Goal: Task Accomplishment & Management: Manage account settings

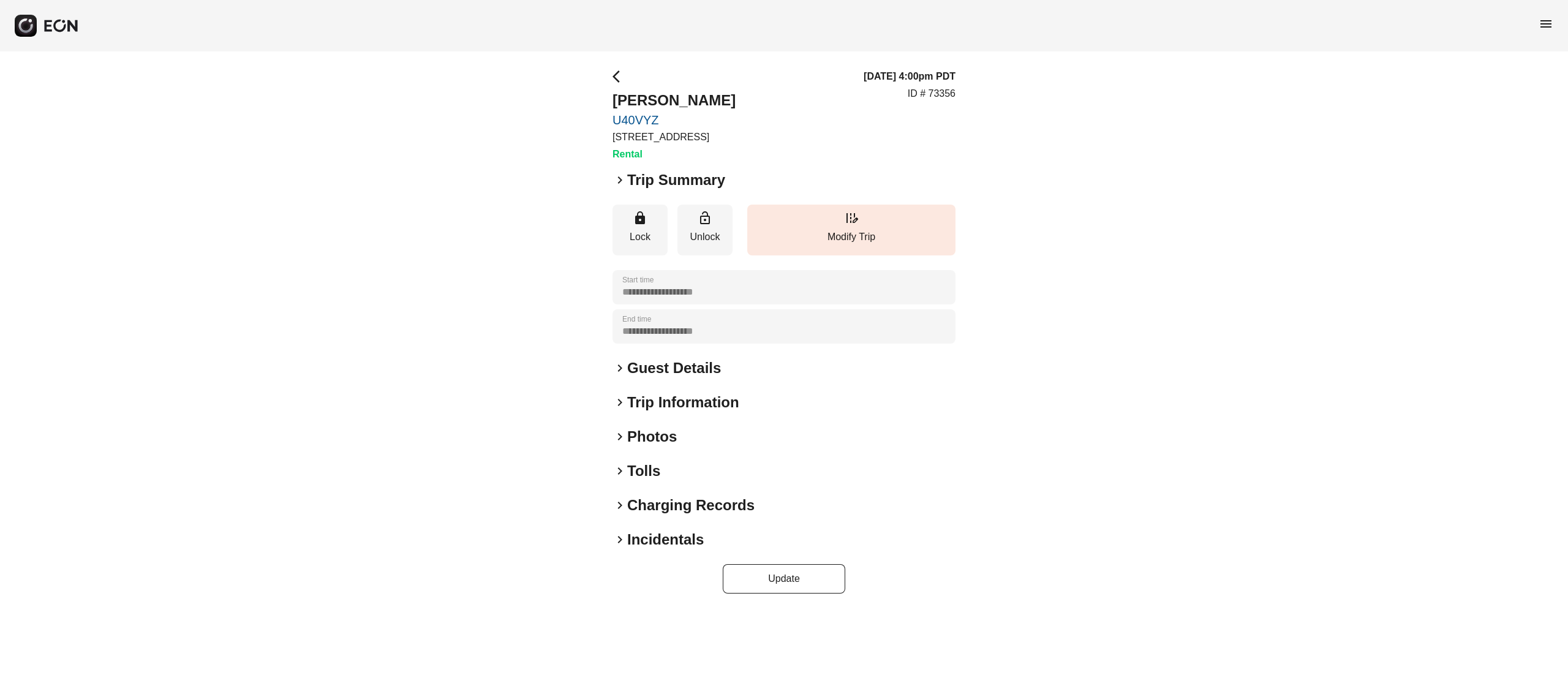
click at [650, 436] on h2 "Photos" at bounding box center [651, 436] width 49 height 20
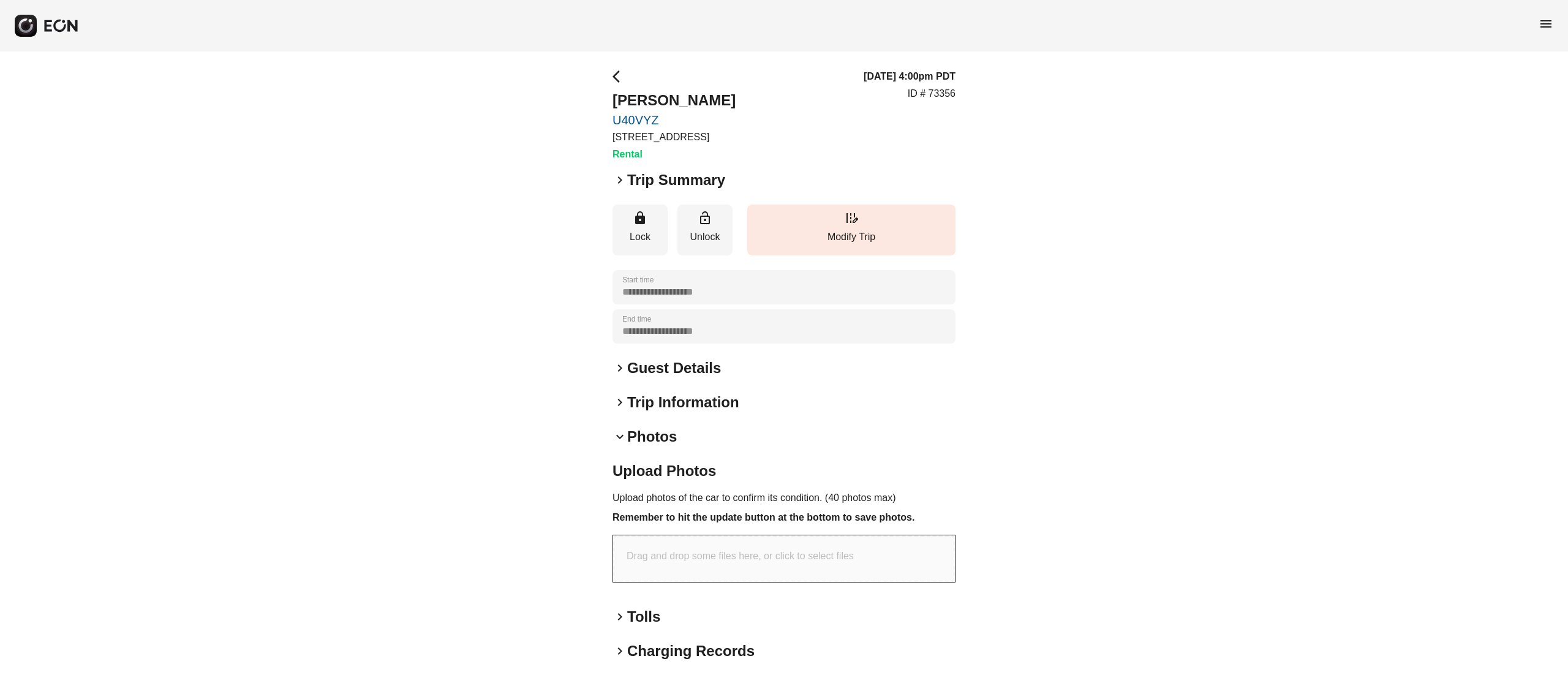
click at [653, 436] on h2 "Photos" at bounding box center [651, 436] width 49 height 20
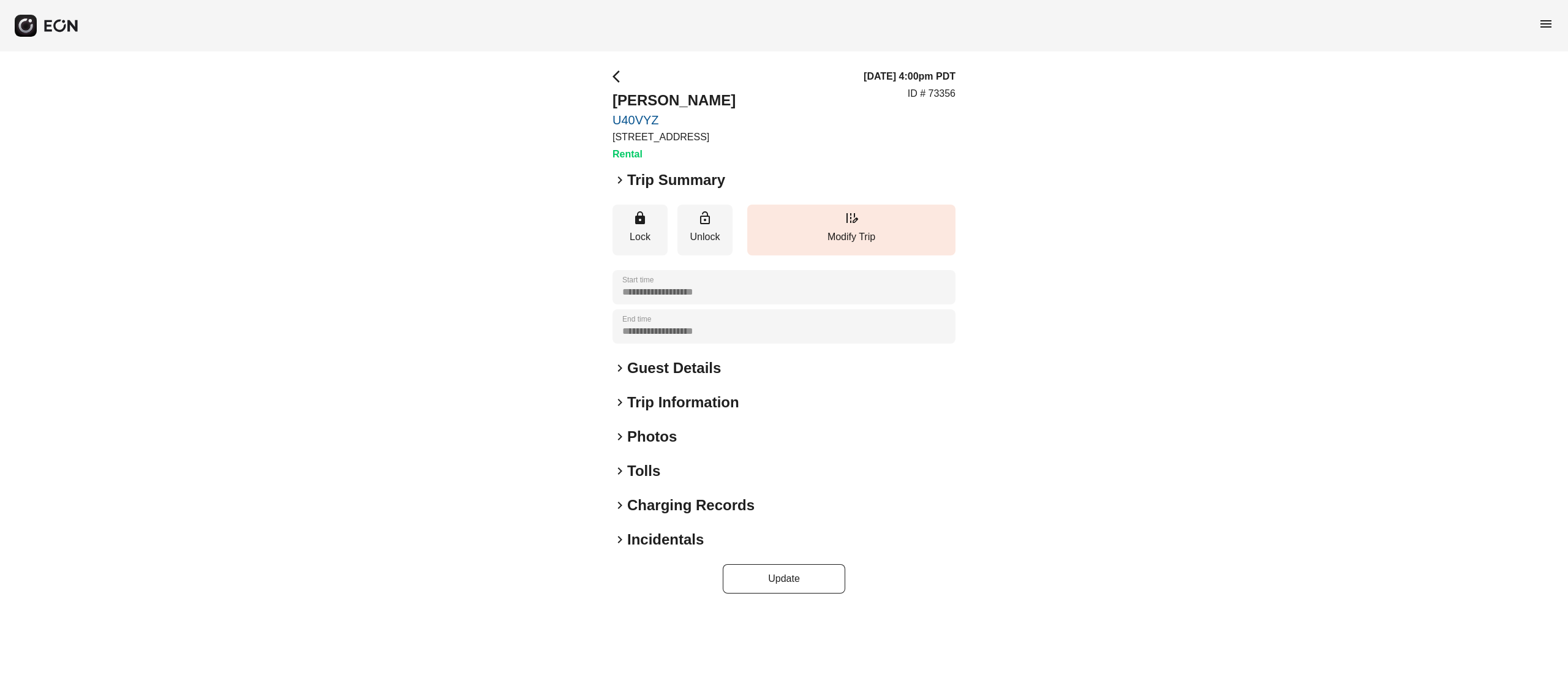
click at [668, 433] on h2 "Photos" at bounding box center [651, 436] width 49 height 20
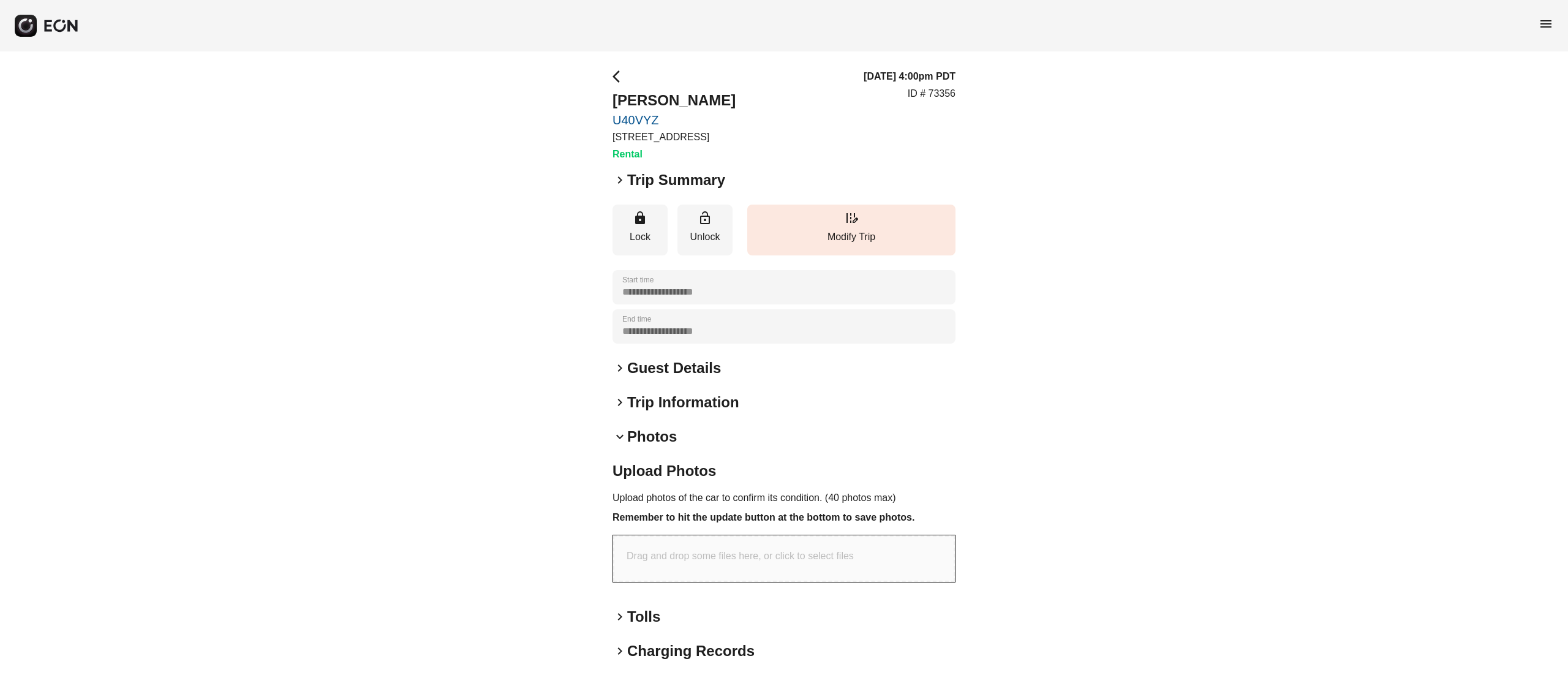
click at [733, 538] on div "Drag and drop some files here, or click to select files" at bounding box center [784, 558] width 342 height 47
type input "**********"
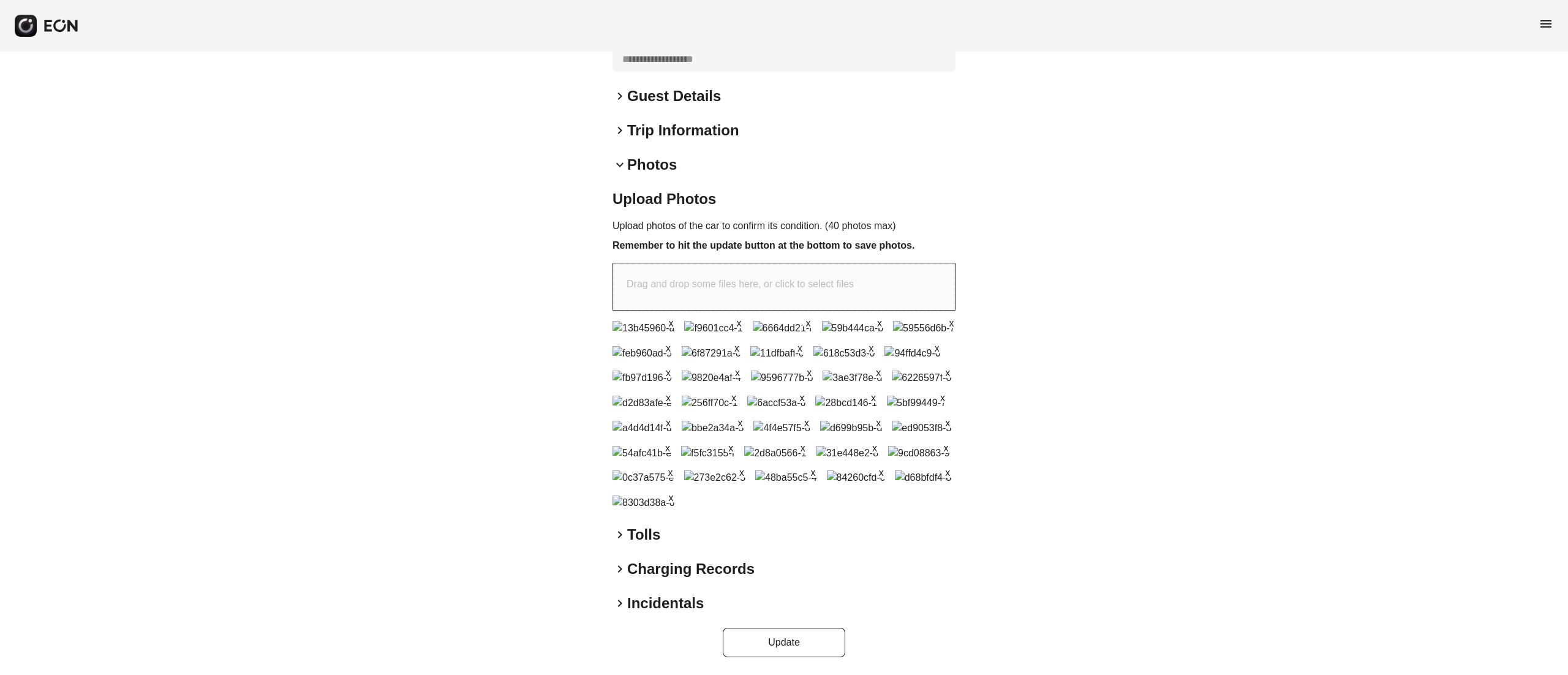
scroll to position [716, 0]
click at [762, 631] on button "Update" at bounding box center [784, 643] width 123 height 30
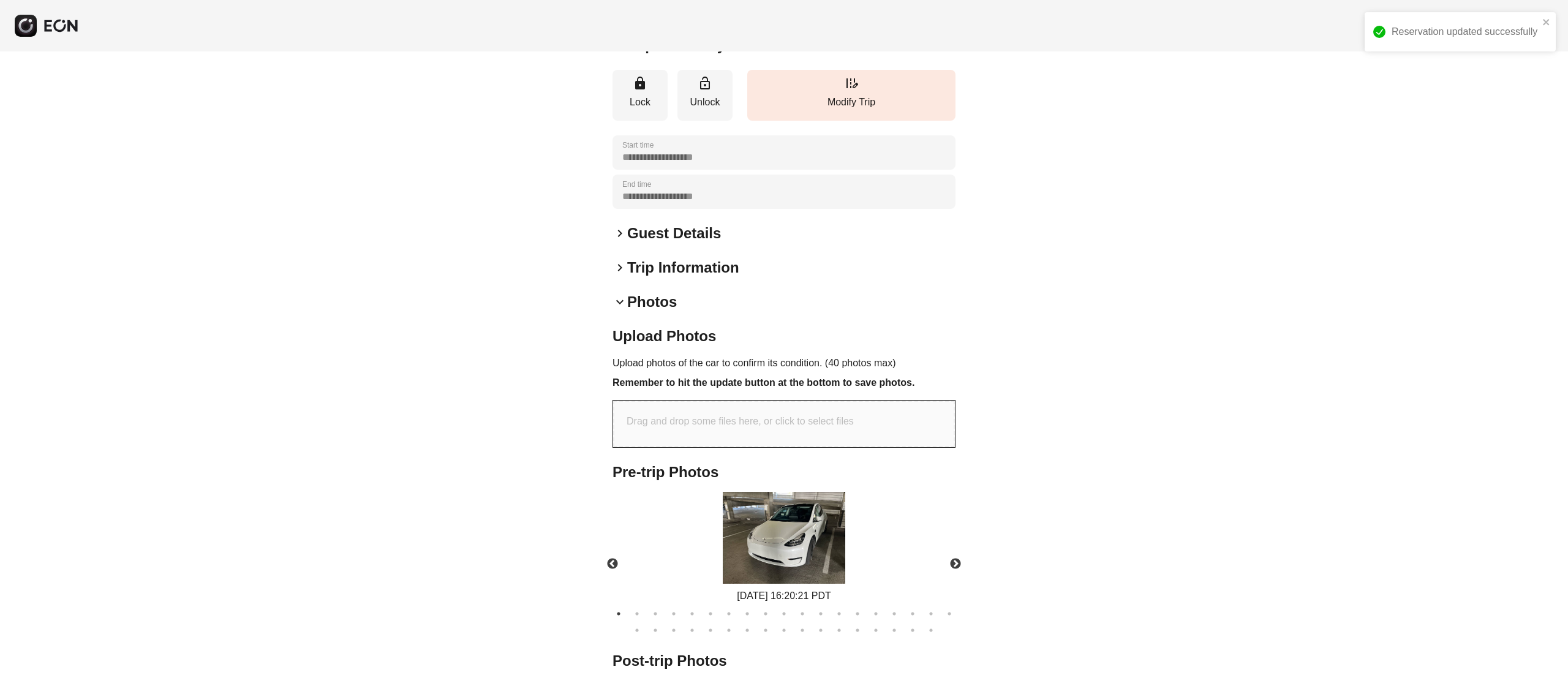
scroll to position [212, 0]
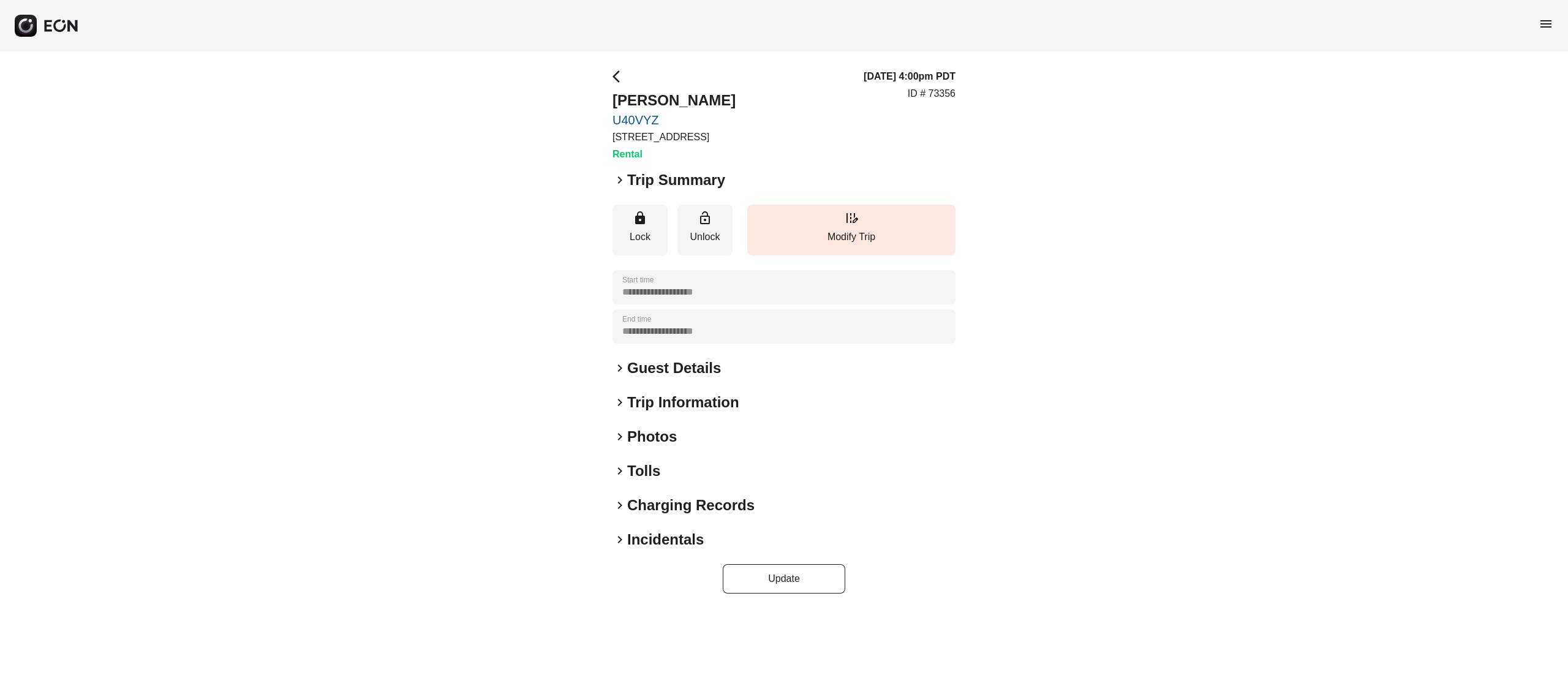
click at [651, 439] on h2 "Photos" at bounding box center [651, 436] width 49 height 20
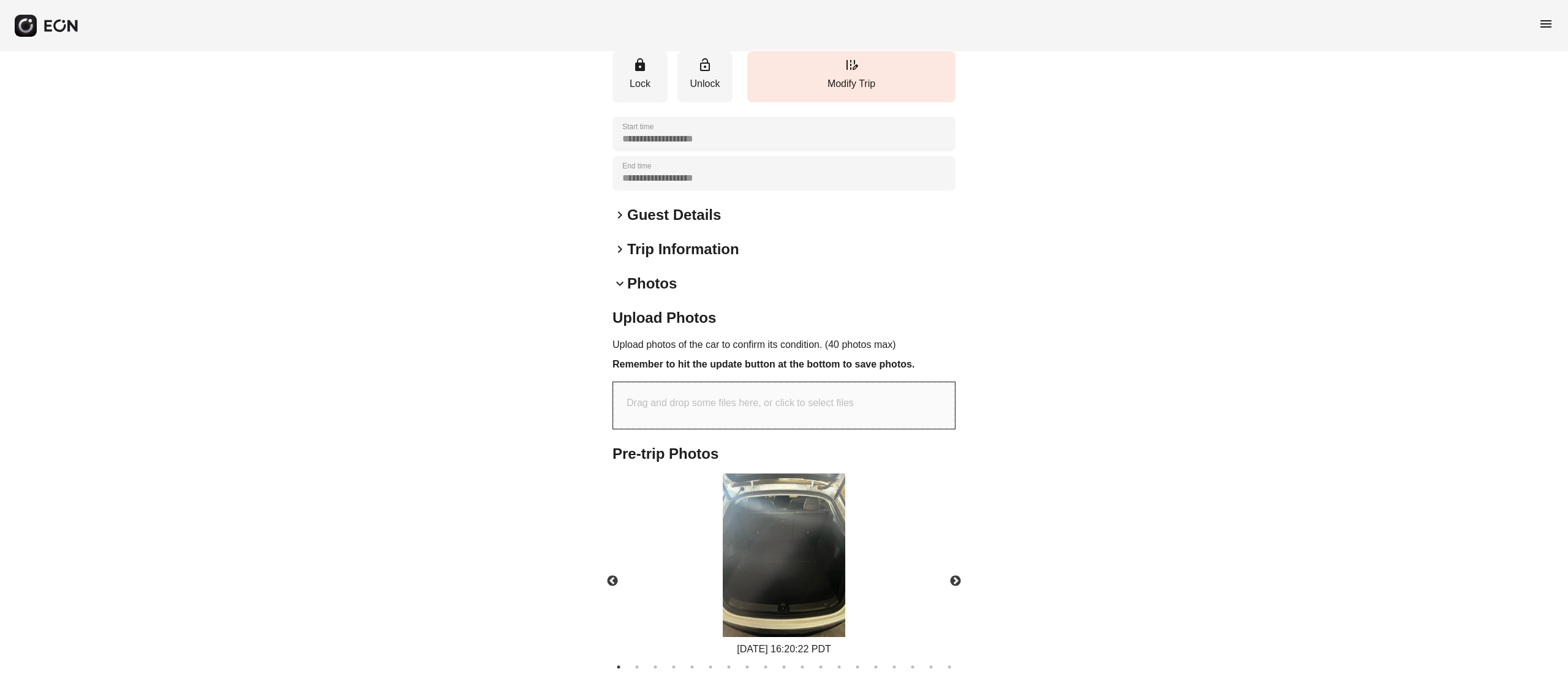
scroll to position [212, 0]
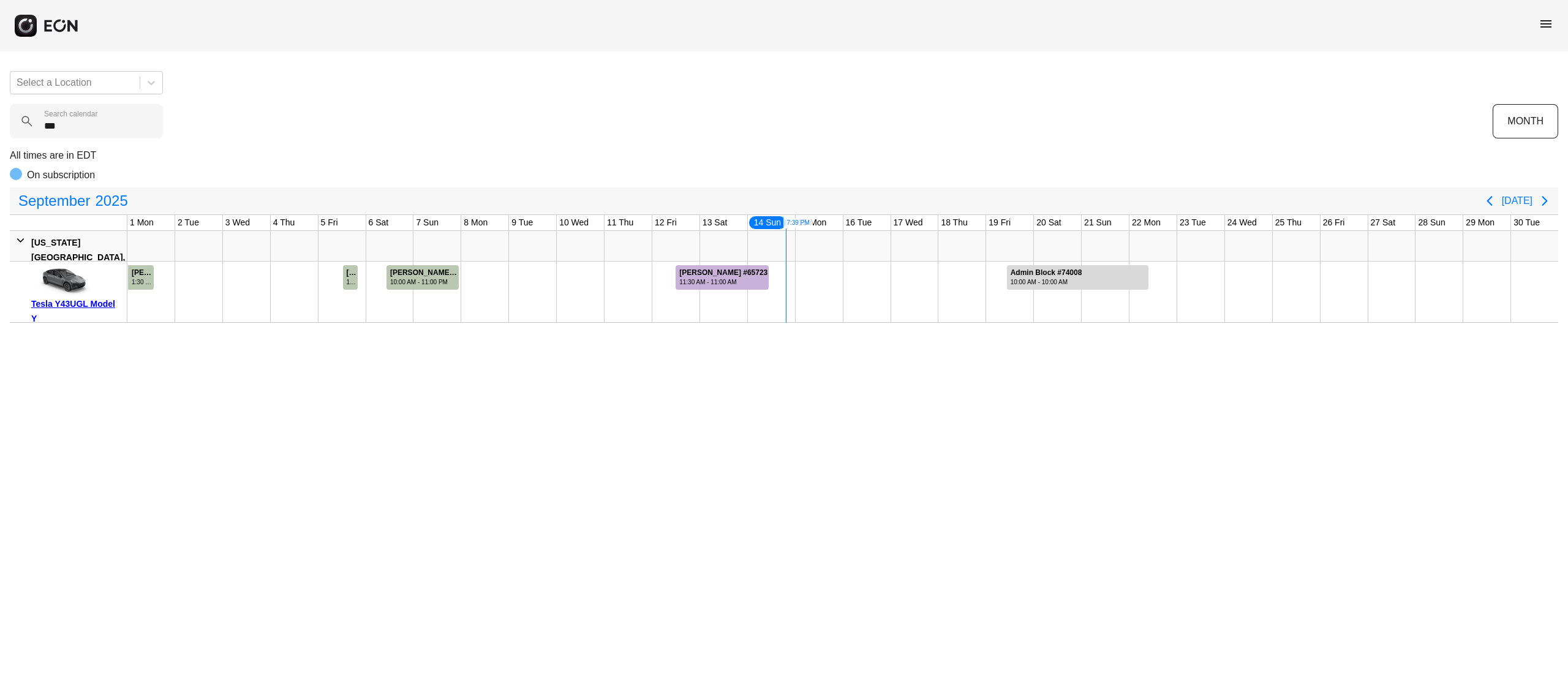
click at [0, 130] on div "Select a Location *** Search calendar MONTH All times are in EDT On subscriptio…" at bounding box center [784, 192] width 1568 height 261
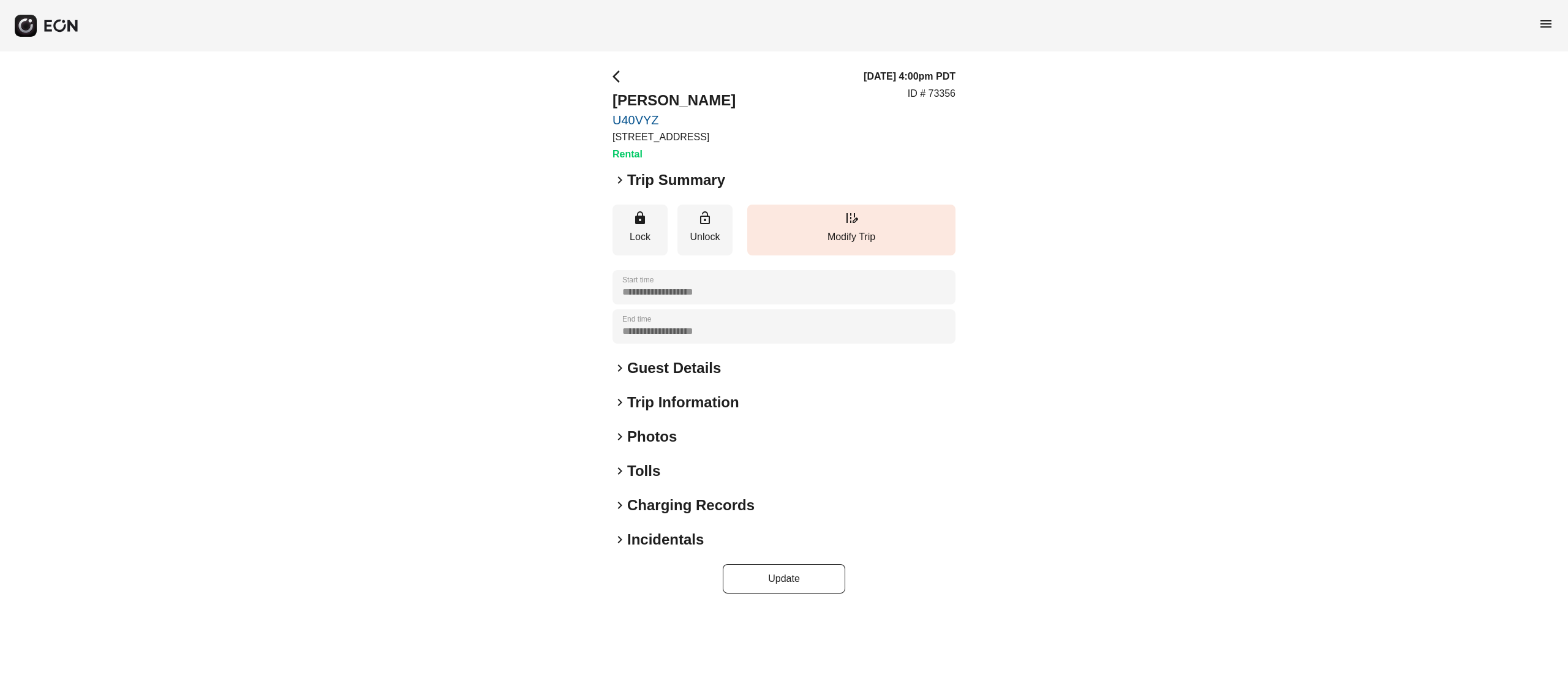
click at [664, 436] on h2 "Photos" at bounding box center [651, 436] width 49 height 20
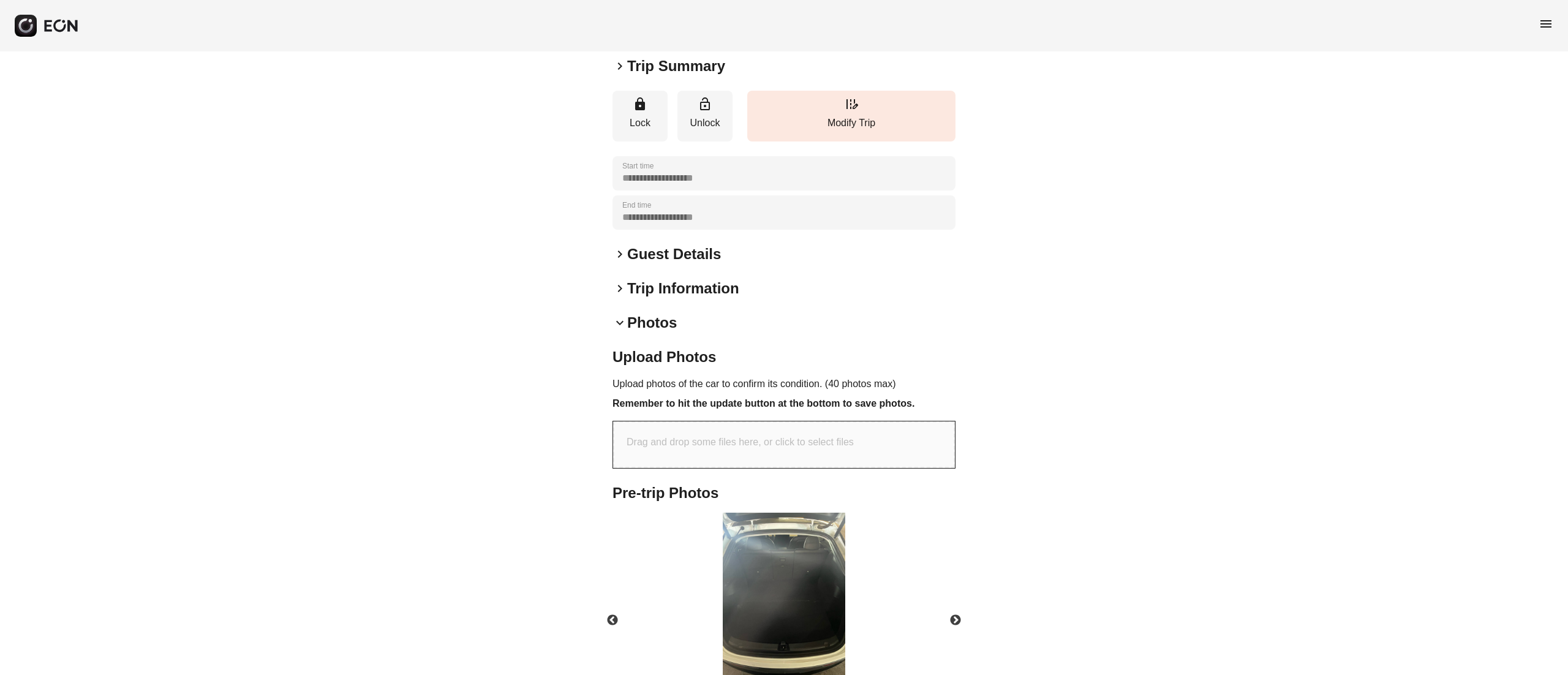
scroll to position [212, 0]
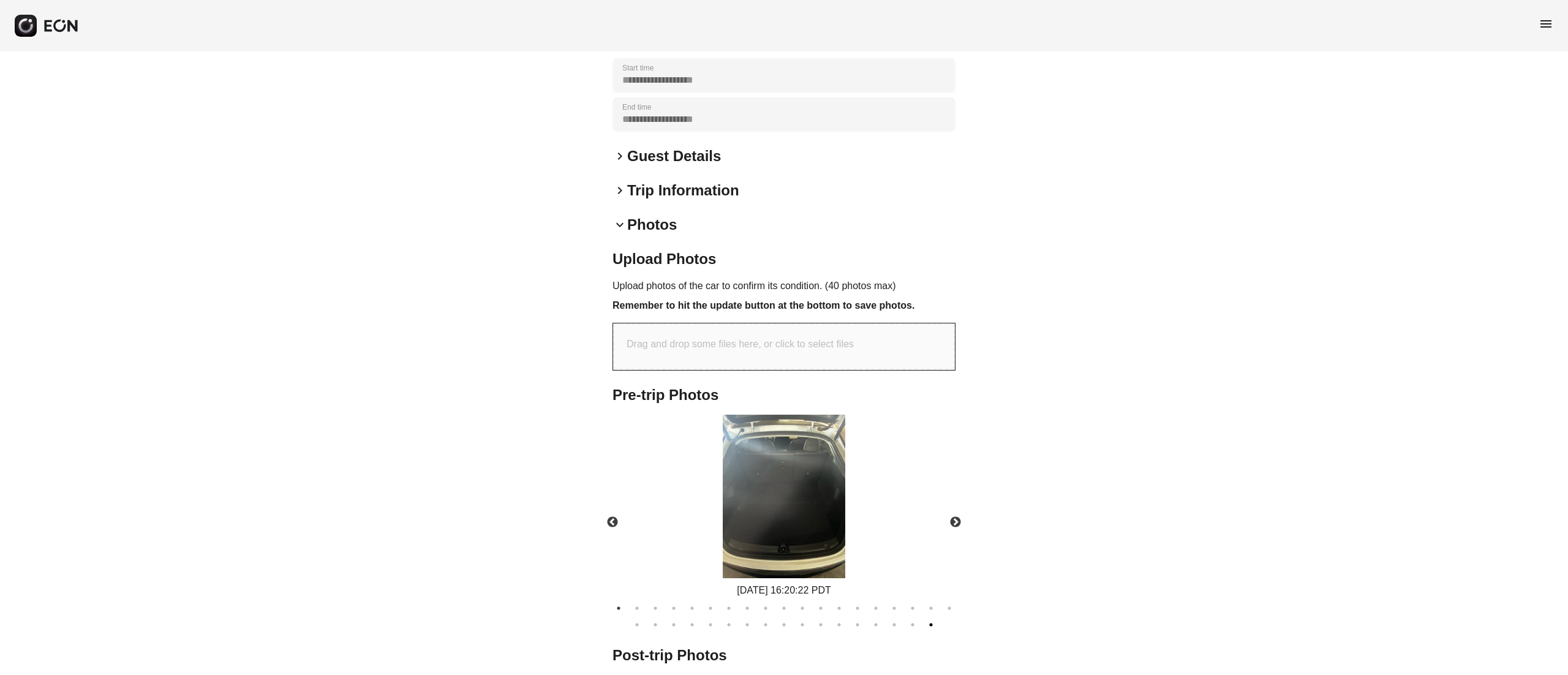
click at [928, 619] on button "36" at bounding box center [931, 625] width 13 height 13
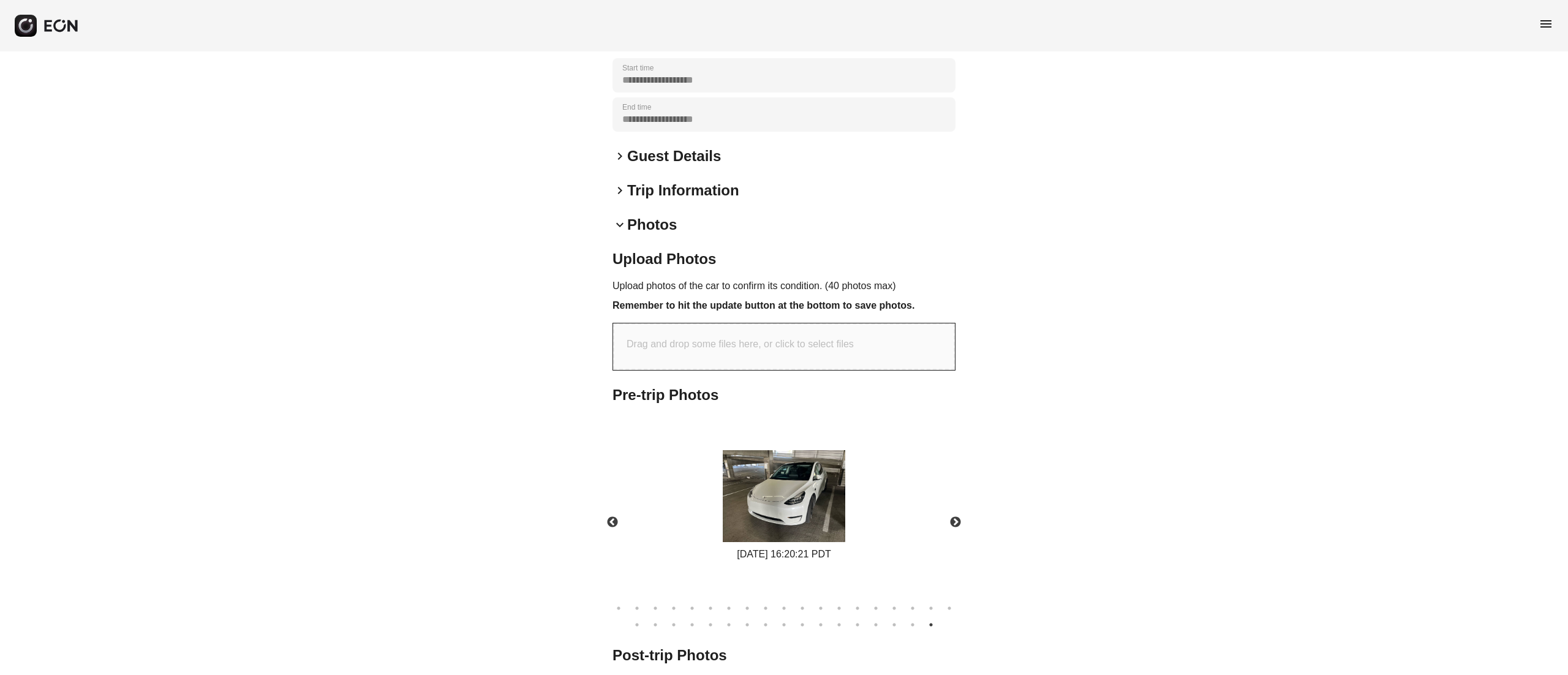
click at [816, 511] on img at bounding box center [784, 496] width 123 height 92
click at [621, 598] on ul "1 2 3 4 5 6 7 8 9 10 11 12 13 14 15 16 17 18 19 20 21 22 23 24 25 26 27 28 29 3…" at bounding box center [784, 614] width 355 height 33
click at [615, 605] on button "1" at bounding box center [619, 609] width 13 height 13
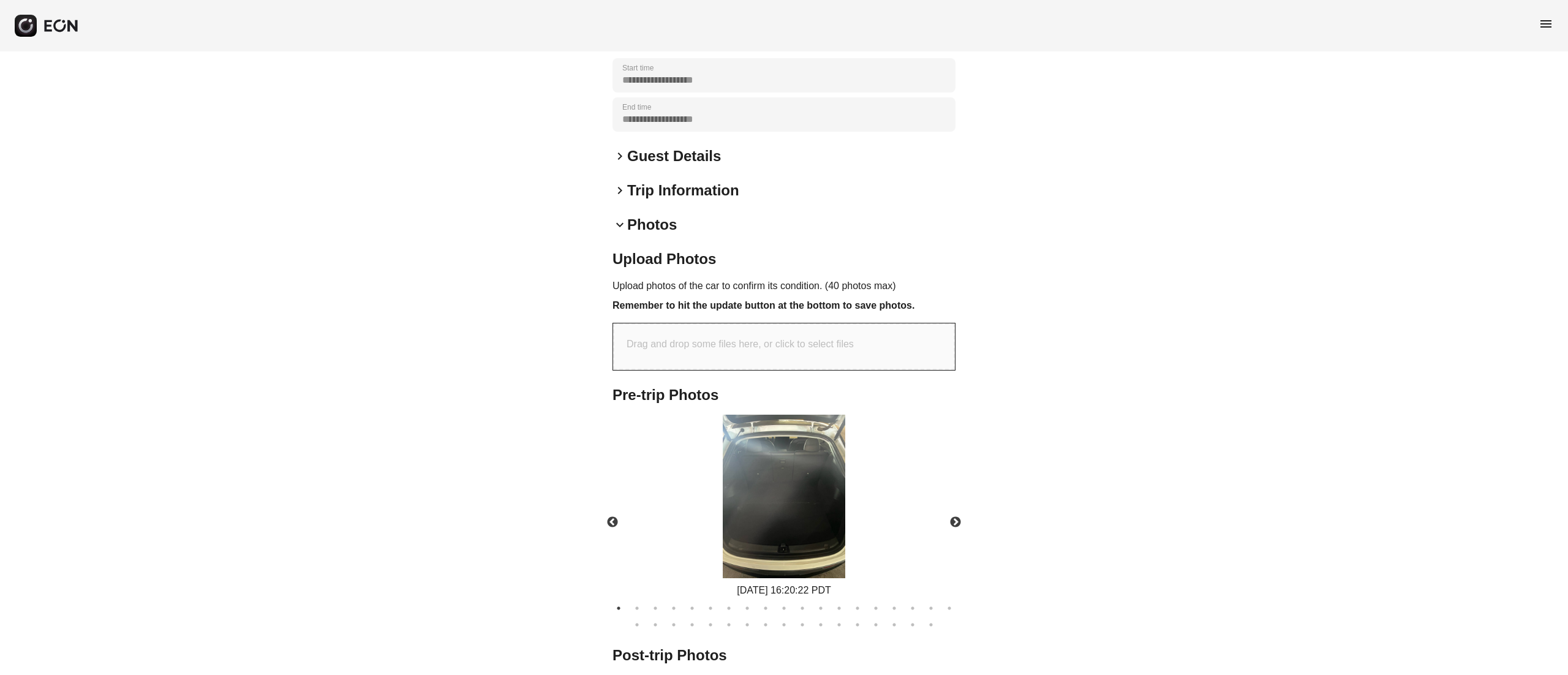
drag, startPoint x: 762, startPoint y: 512, endPoint x: 736, endPoint y: 504, distance: 27.2
click at [741, 512] on img at bounding box center [784, 496] width 123 height 163
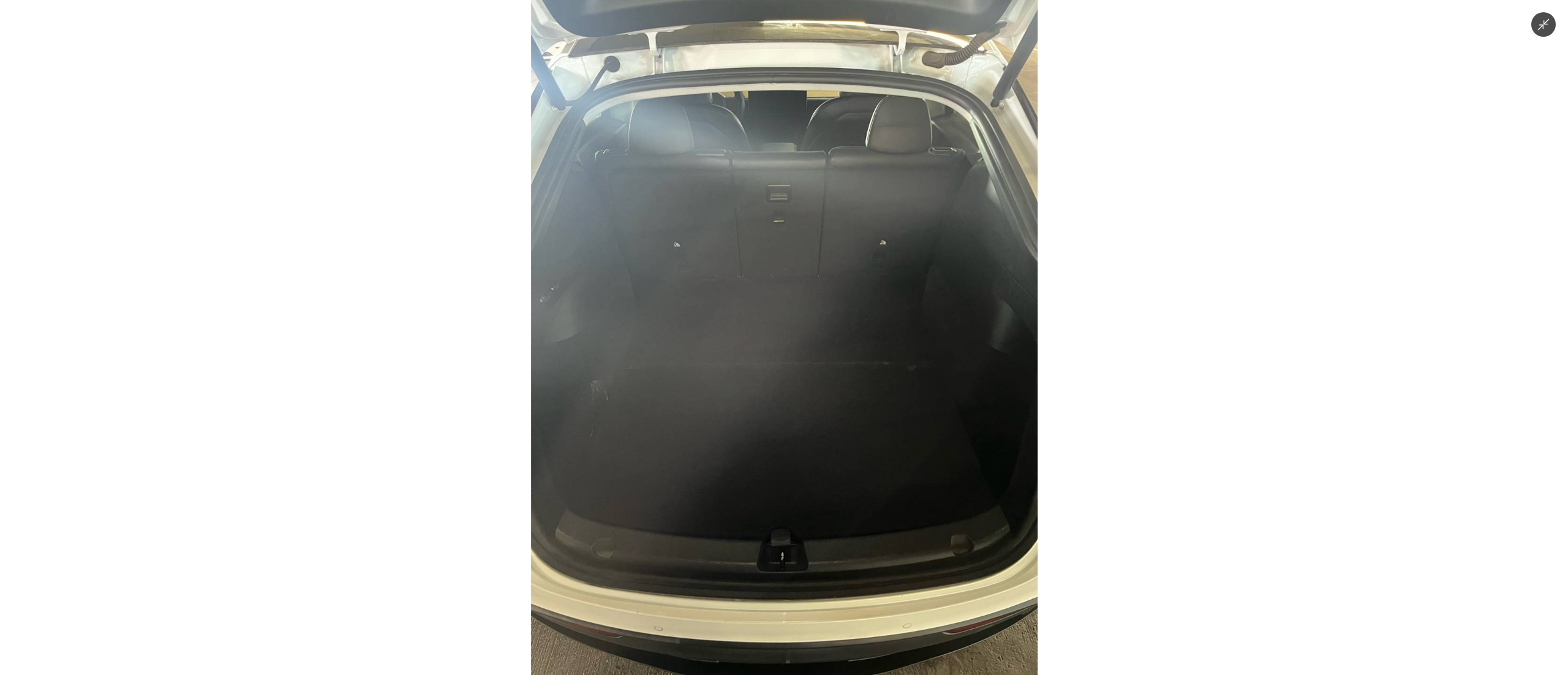
drag, startPoint x: 816, startPoint y: 370, endPoint x: 564, endPoint y: 351, distance: 252.7
click at [652, 357] on img at bounding box center [784, 337] width 507 height 675
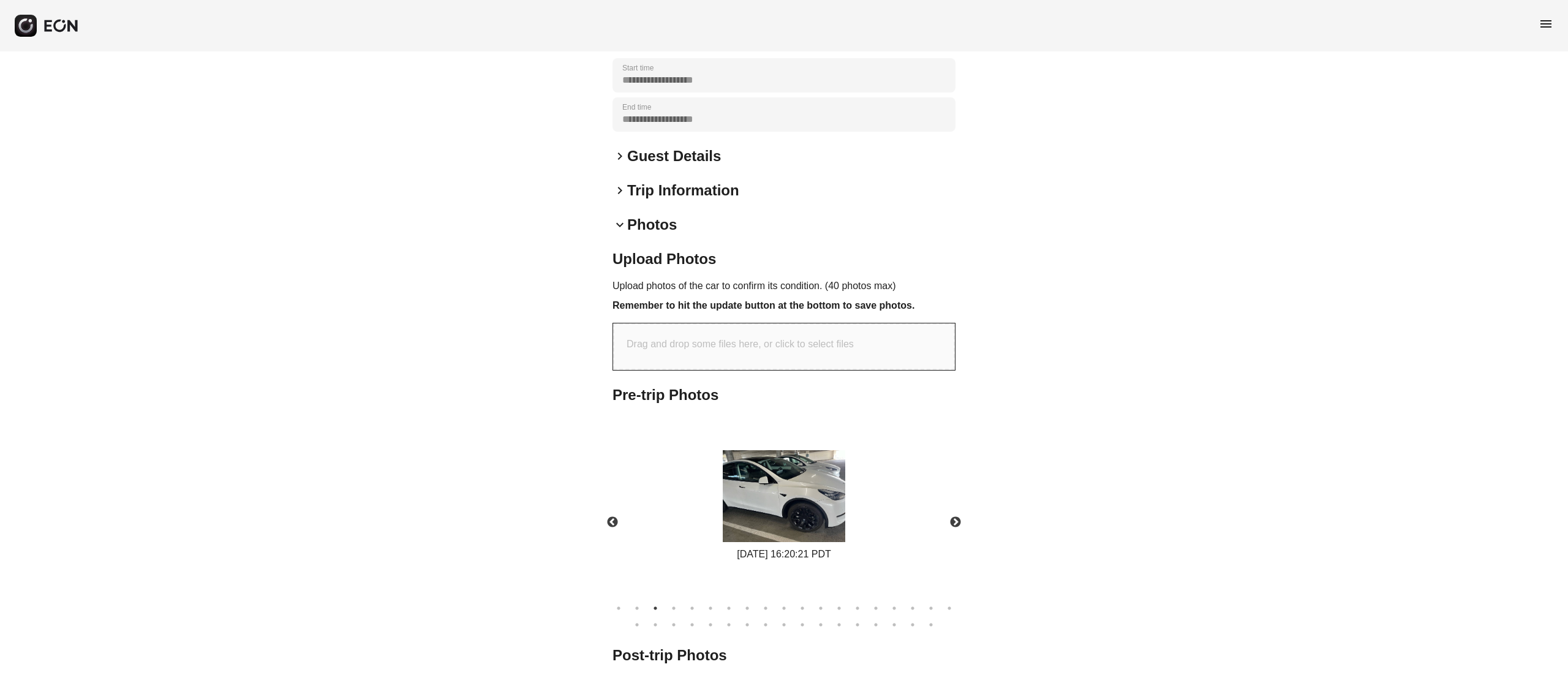
drag, startPoint x: 845, startPoint y: 516, endPoint x: 709, endPoint y: 515, distance: 136.0
click at [716, 515] on div "09/14/2025 16:20:21 PDT" at bounding box center [784, 506] width 135 height 112
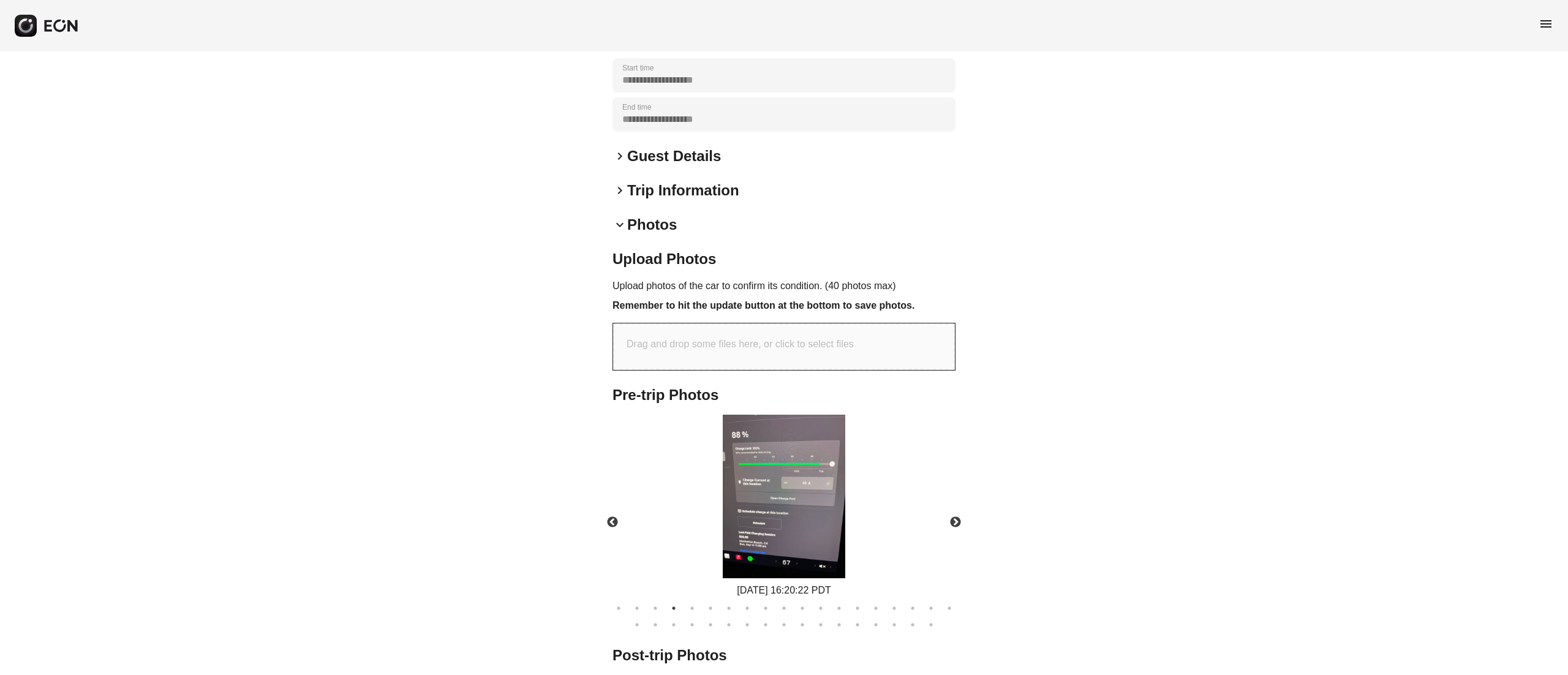
drag, startPoint x: 777, startPoint y: 507, endPoint x: 876, endPoint y: 492, distance: 100.1
click at [845, 494] on img at bounding box center [784, 496] width 123 height 163
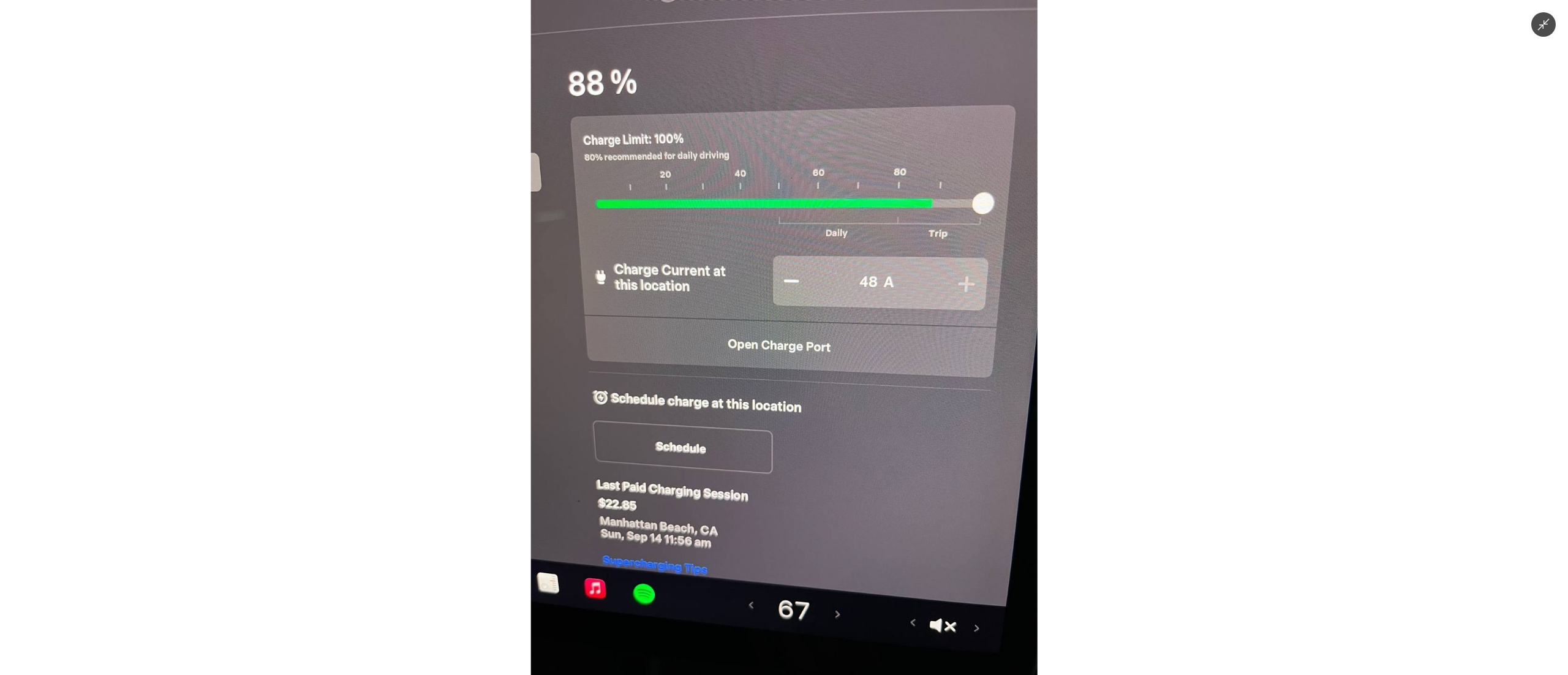
drag, startPoint x: 753, startPoint y: 497, endPoint x: 1117, endPoint y: 451, distance: 366.9
click at [1056, 460] on div at bounding box center [784, 337] width 1568 height 675
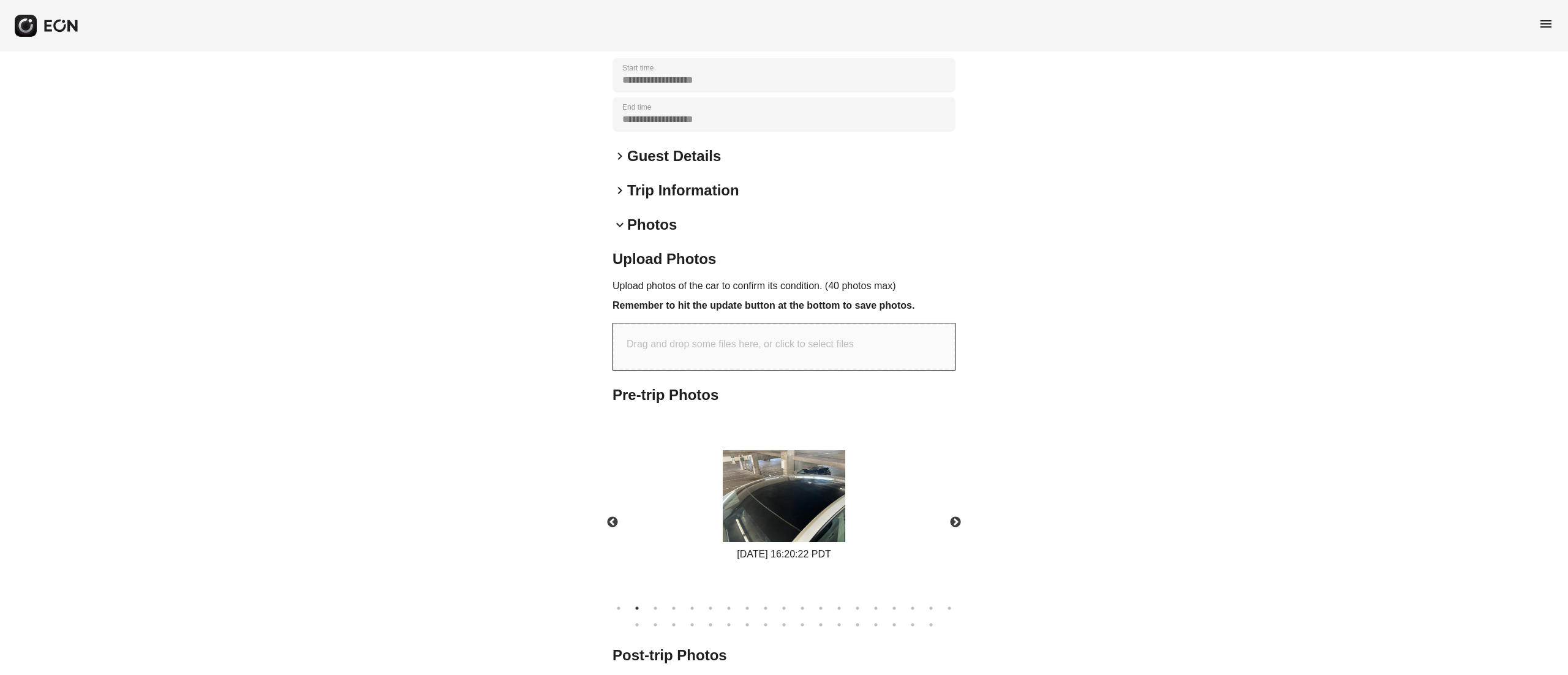
click at [1086, 457] on div "**********" at bounding box center [784, 339] width 1568 height 1000
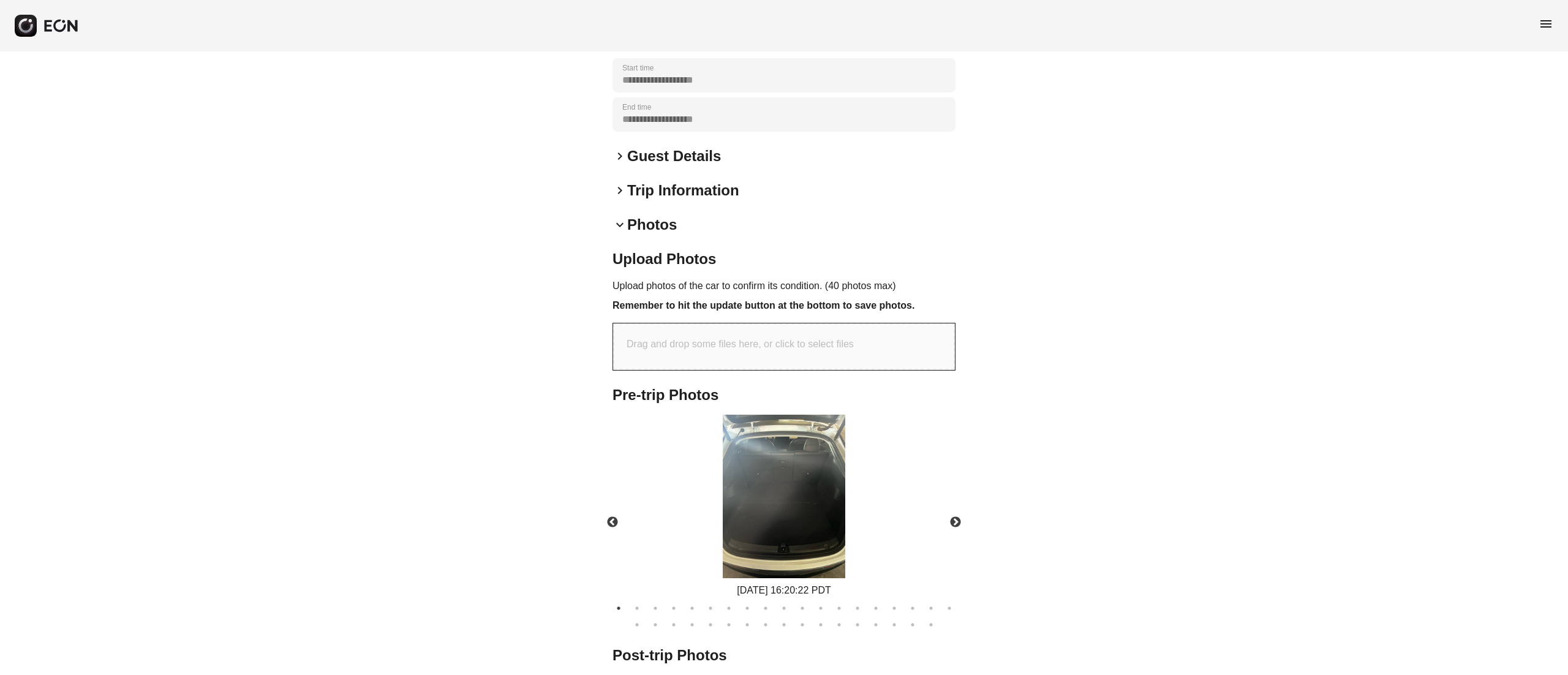
drag, startPoint x: 804, startPoint y: 504, endPoint x: 1130, endPoint y: 483, distance: 326.7
click at [1063, 487] on div "**********" at bounding box center [784, 339] width 1568 height 1000
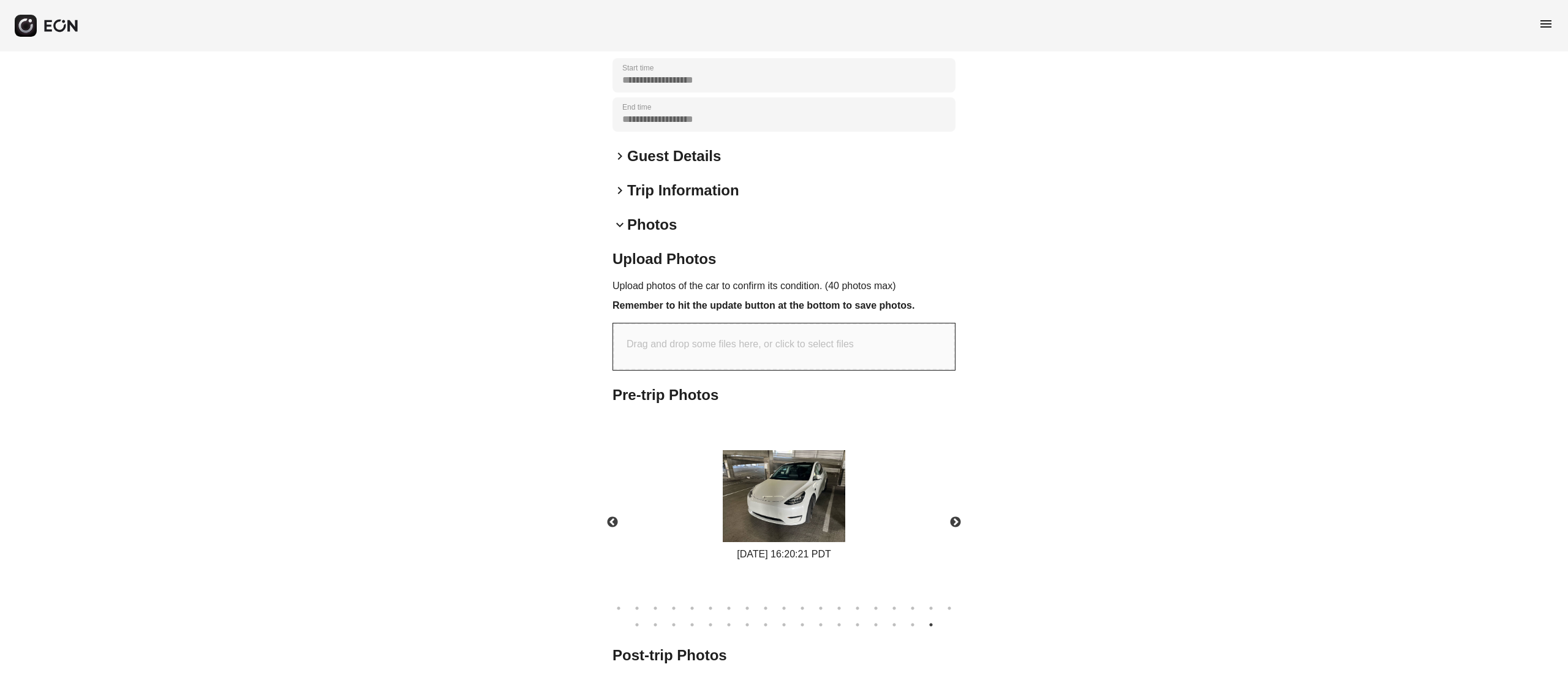
click at [1237, 487] on div "**********" at bounding box center [784, 339] width 1568 height 1000
drag, startPoint x: 885, startPoint y: 531, endPoint x: 1030, endPoint y: 508, distance: 146.8
click at [1021, 510] on div "**********" at bounding box center [784, 339] width 1568 height 1000
drag, startPoint x: 924, startPoint y: 526, endPoint x: 1032, endPoint y: 526, distance: 108.0
click at [1032, 526] on div "**********" at bounding box center [784, 339] width 1568 height 1000
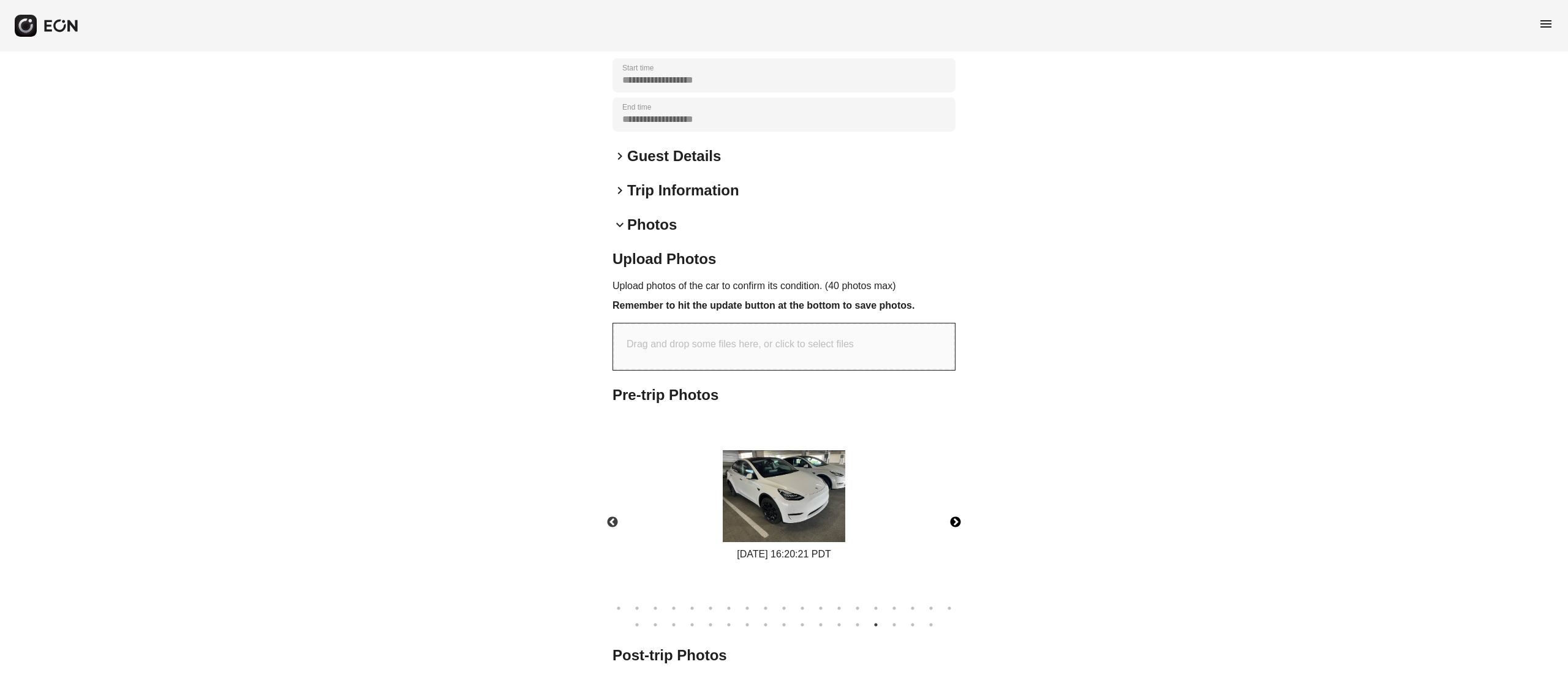
drag, startPoint x: 936, startPoint y: 543, endPoint x: 965, endPoint y: 543, distance: 29.0
click at [961, 543] on div "Previous 09/14/2025 16:20:21 PDT 09/14/2025 16:20:22 PDT 09/14/2025 16:20:22 PD…" at bounding box center [784, 522] width 355 height 216
click at [627, 604] on ul "1 2 3 4 5 6 7 8 9 10 11 12 13 14 15 16 17 18 19 20 21 22 23 24 25 26 27 28 29 3…" at bounding box center [784, 614] width 355 height 33
click at [619, 604] on button "1" at bounding box center [619, 609] width 13 height 13
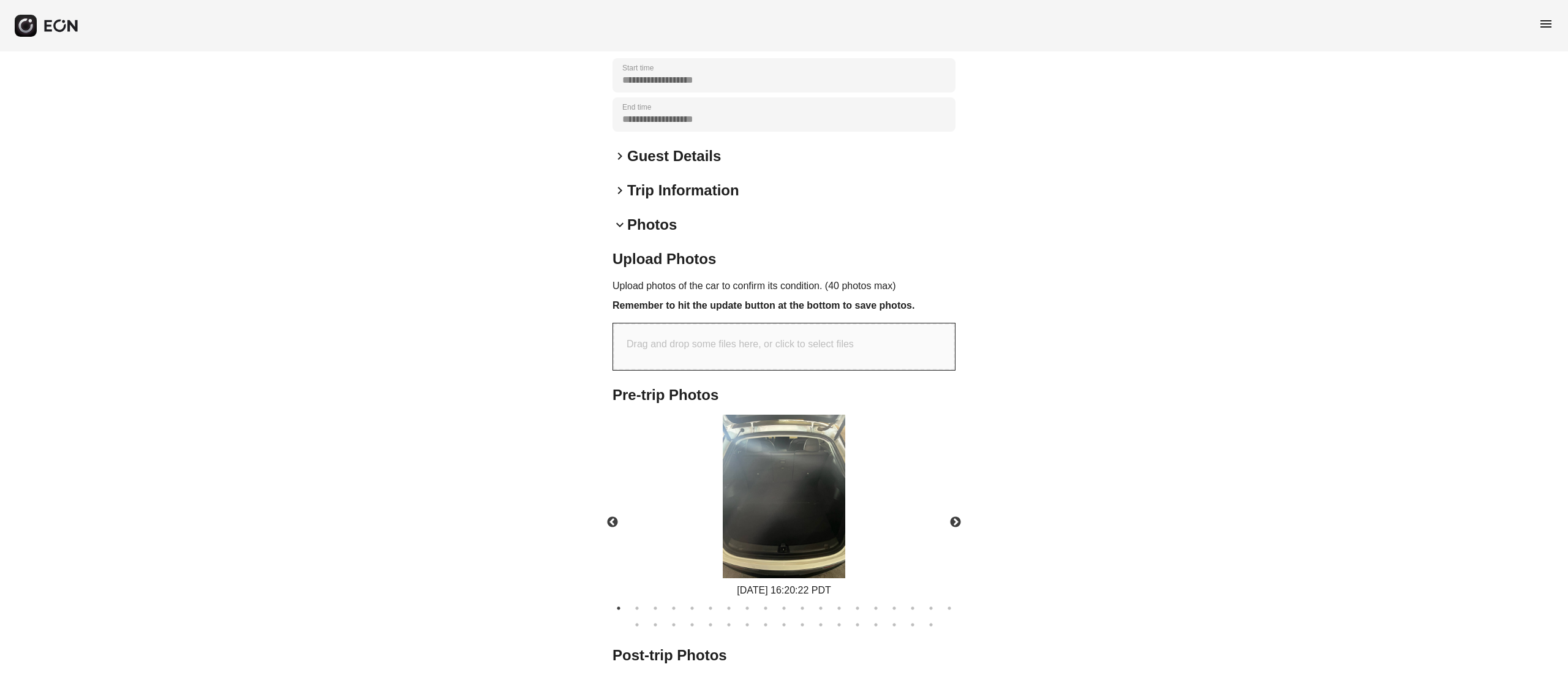
click at [934, 616] on ul "1 2 3 4 5 6 7 8 9 10 11 12 13 14 15 16 17 18 19 20 21 22 23 24 25 26 27 28 29 3…" at bounding box center [784, 614] width 355 height 33
click at [933, 623] on button "36" at bounding box center [931, 625] width 13 height 13
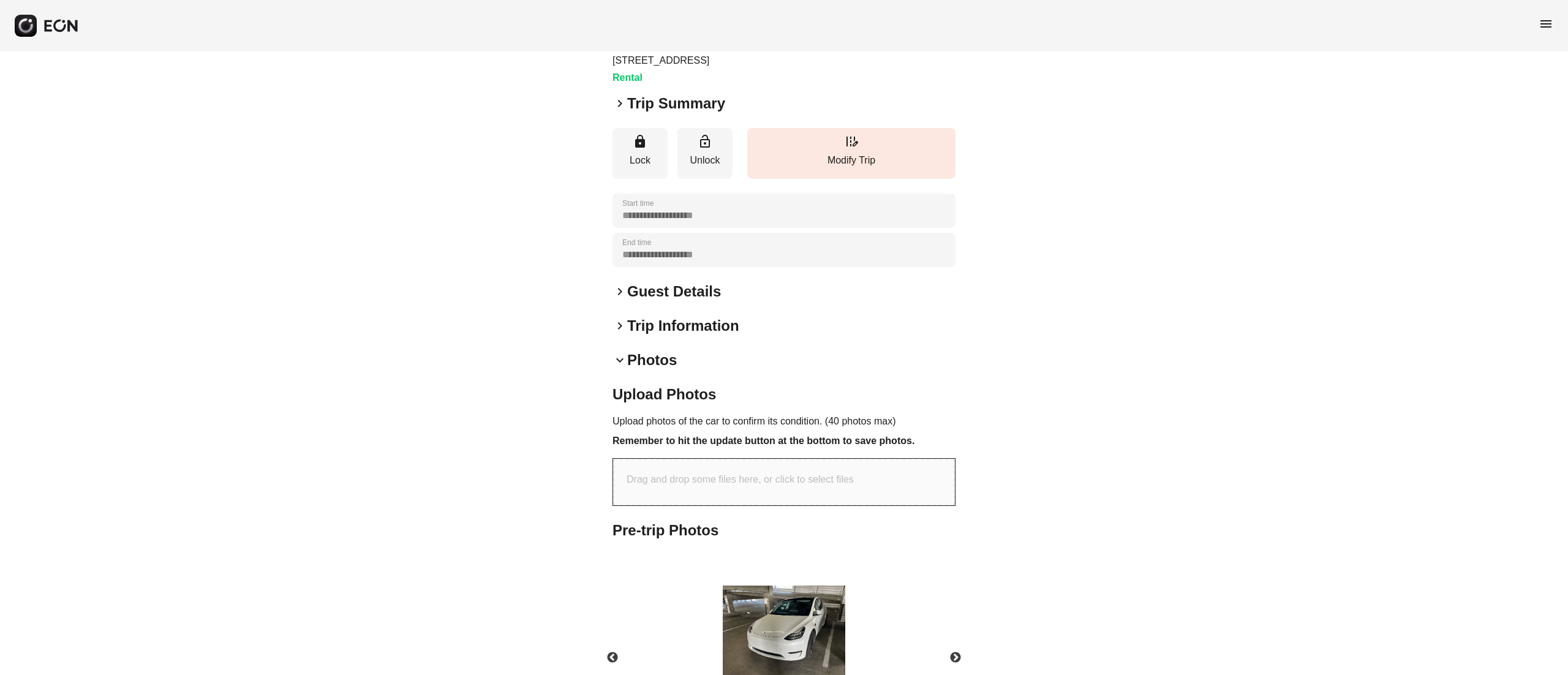
scroll to position [0, 0]
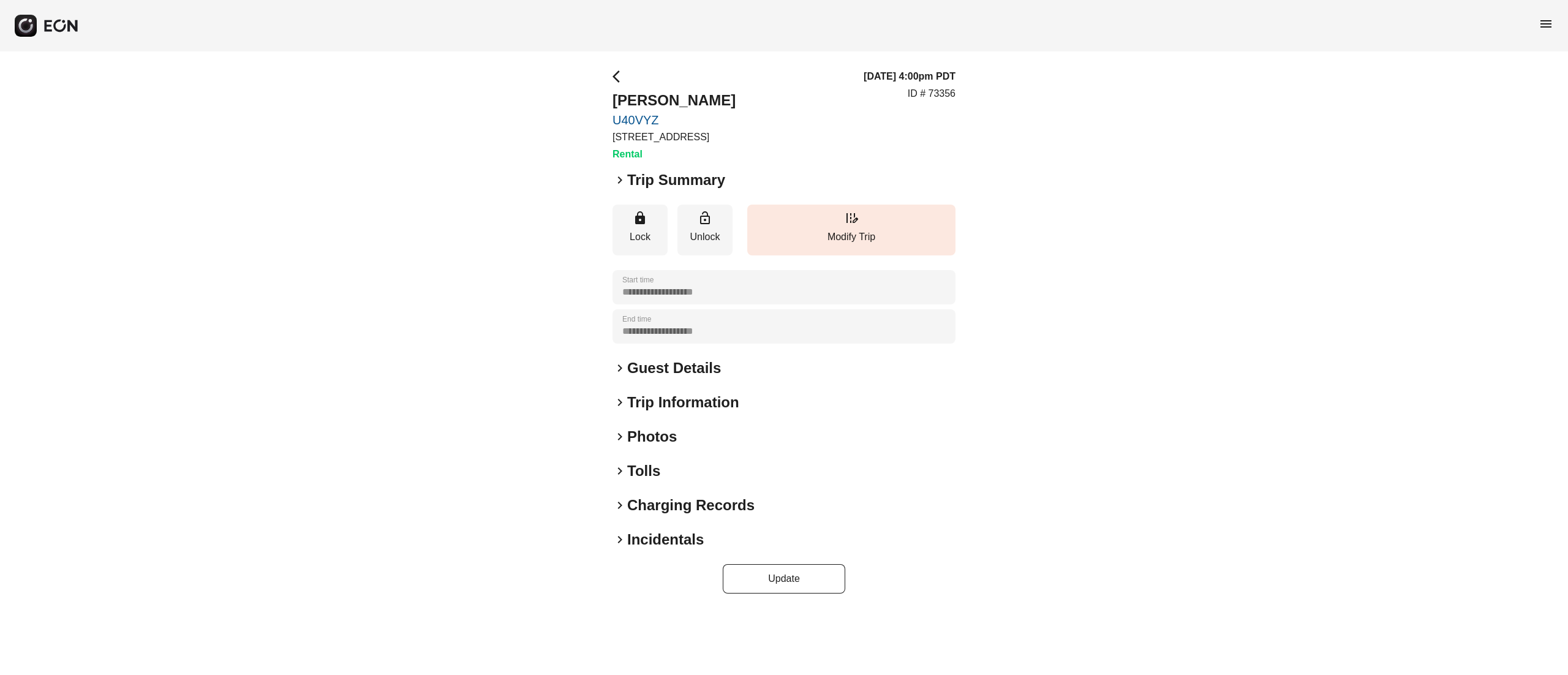
click at [649, 439] on h2 "Photos" at bounding box center [651, 436] width 49 height 20
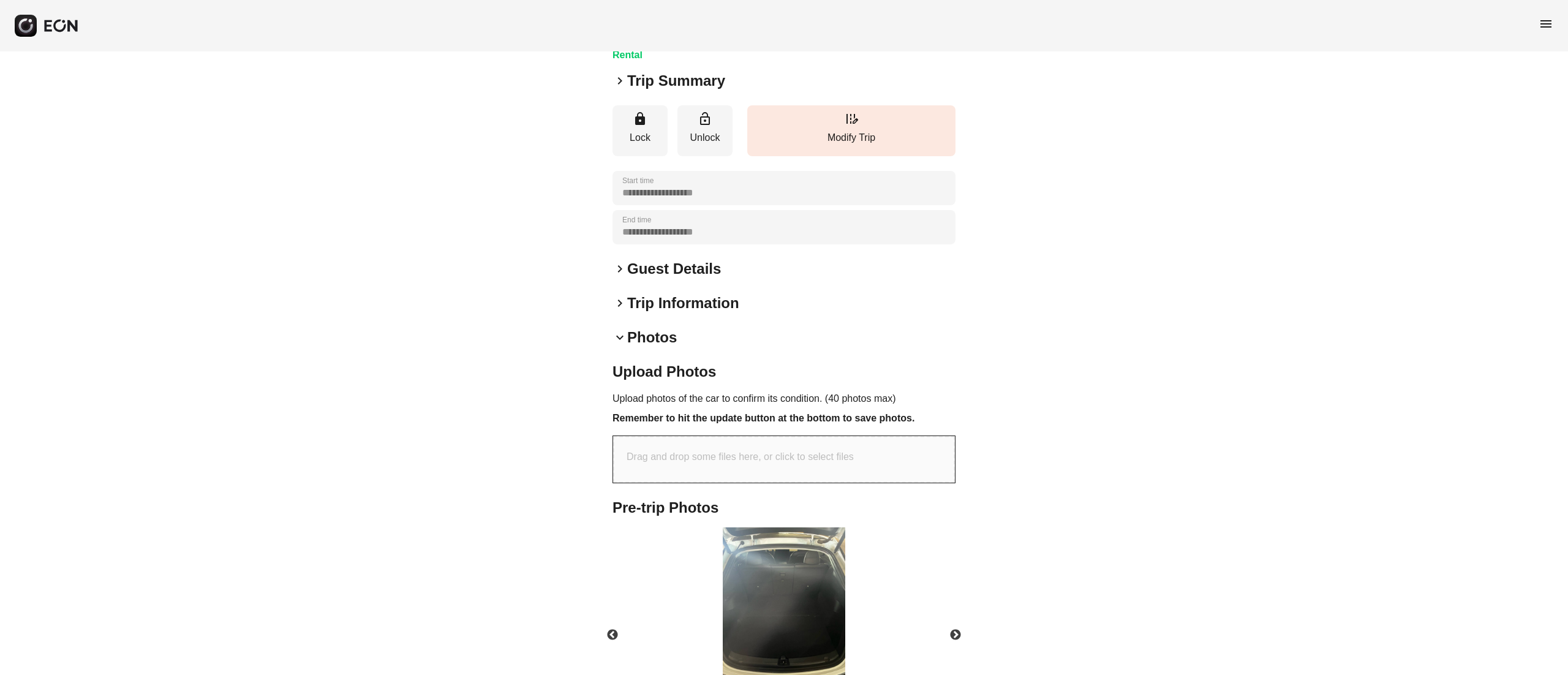
scroll to position [368, 0]
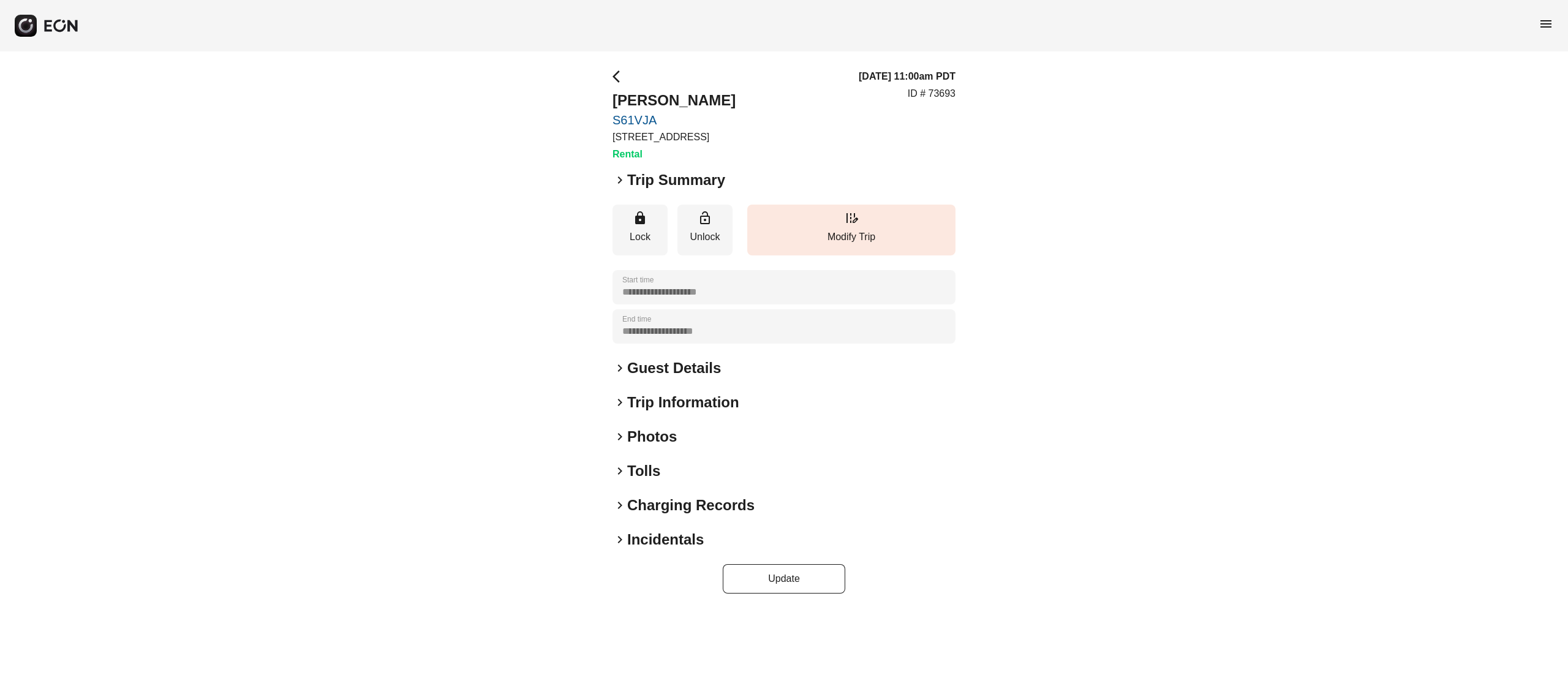
click at [651, 442] on h2 "Photos" at bounding box center [651, 436] width 49 height 20
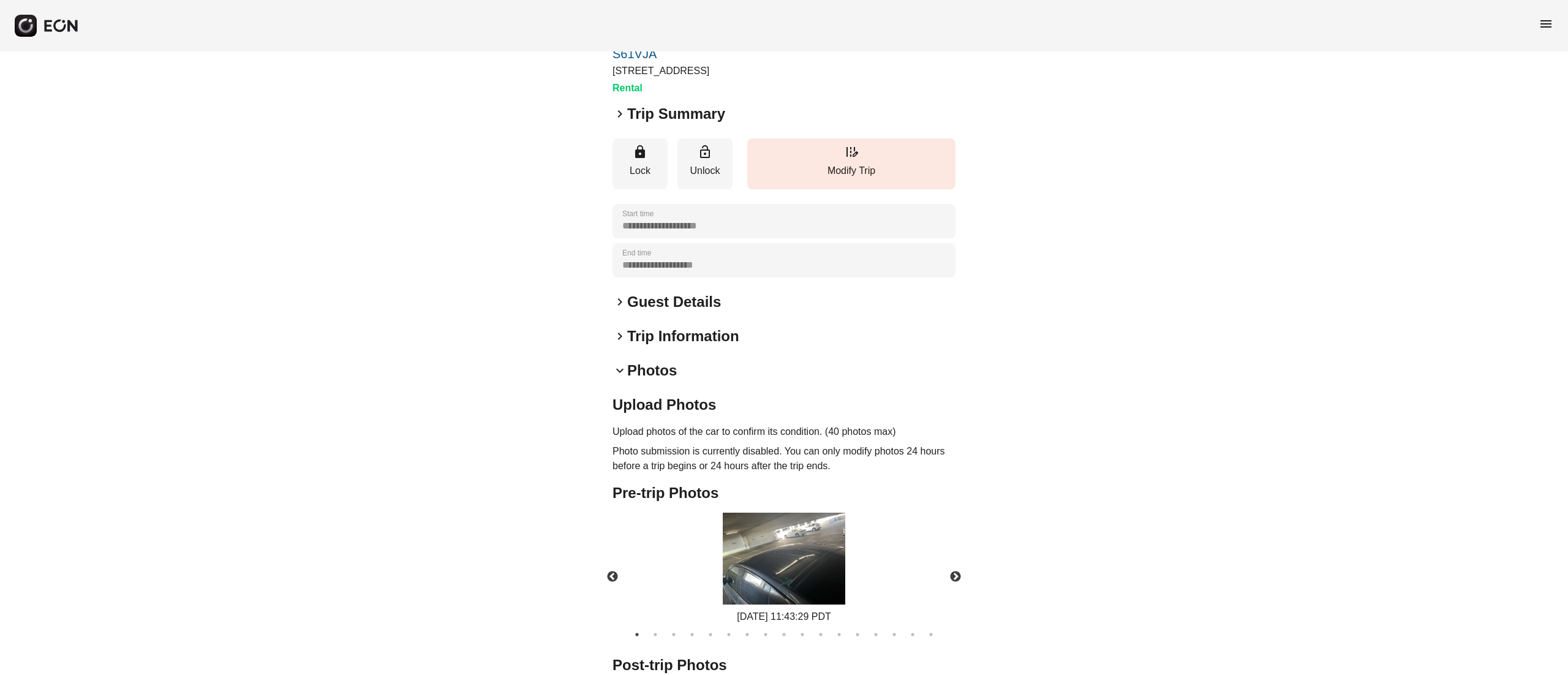
scroll to position [149, 0]
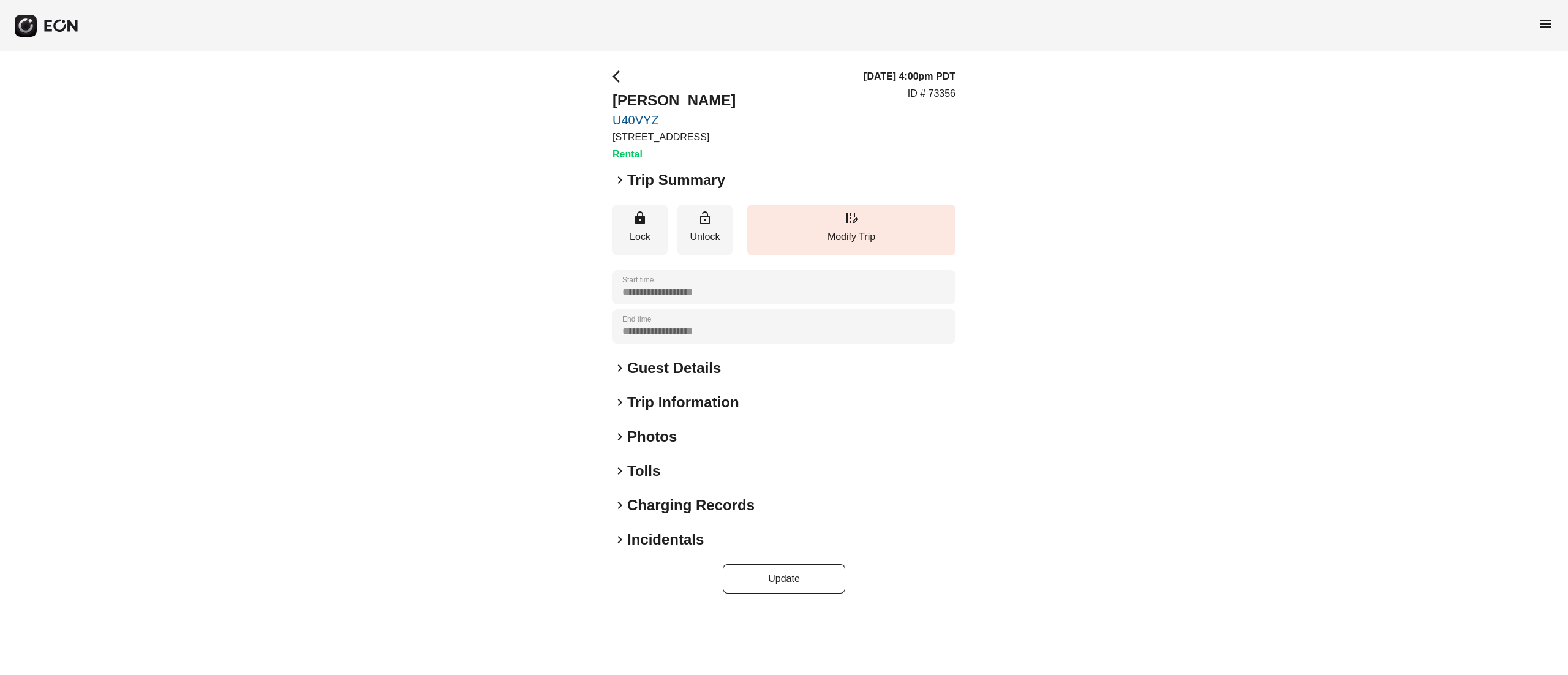
click at [653, 441] on h2 "Photos" at bounding box center [651, 436] width 49 height 20
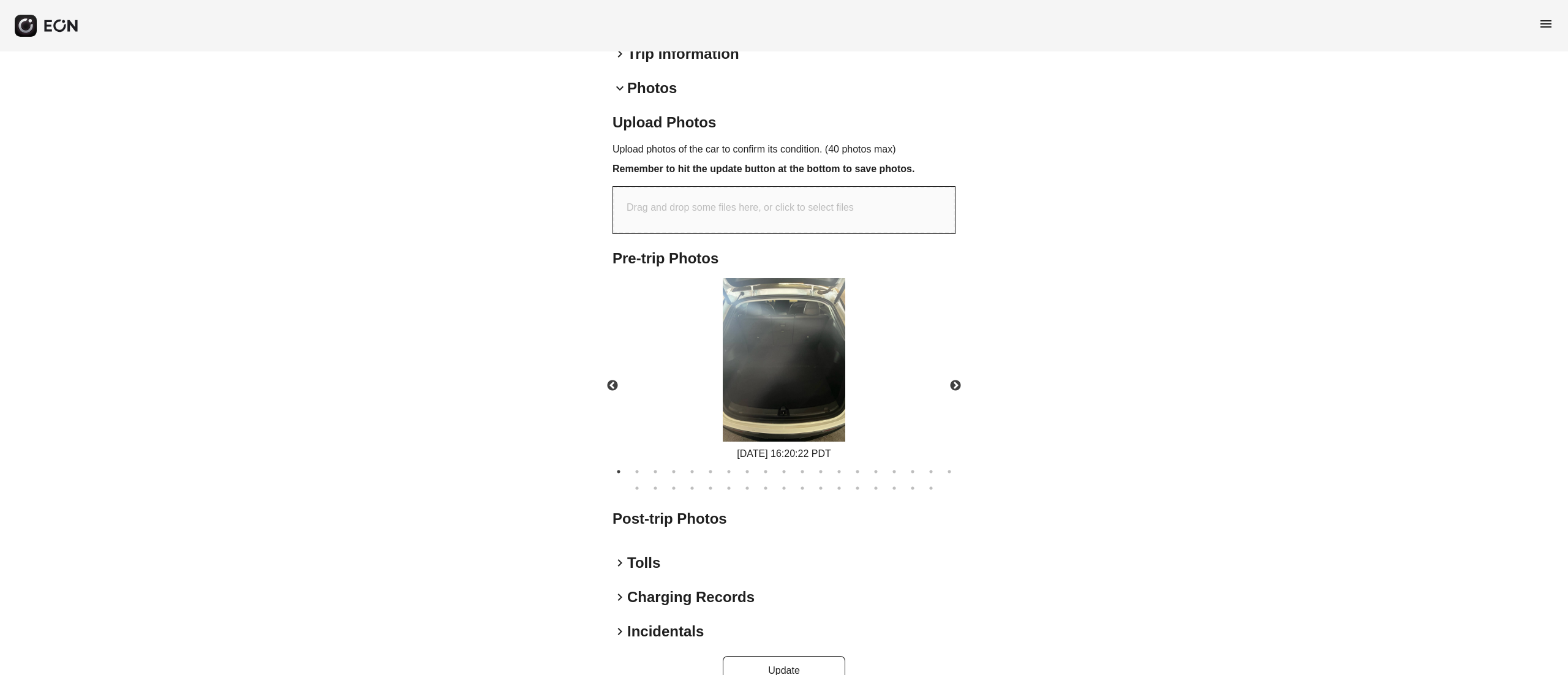
scroll to position [368, 0]
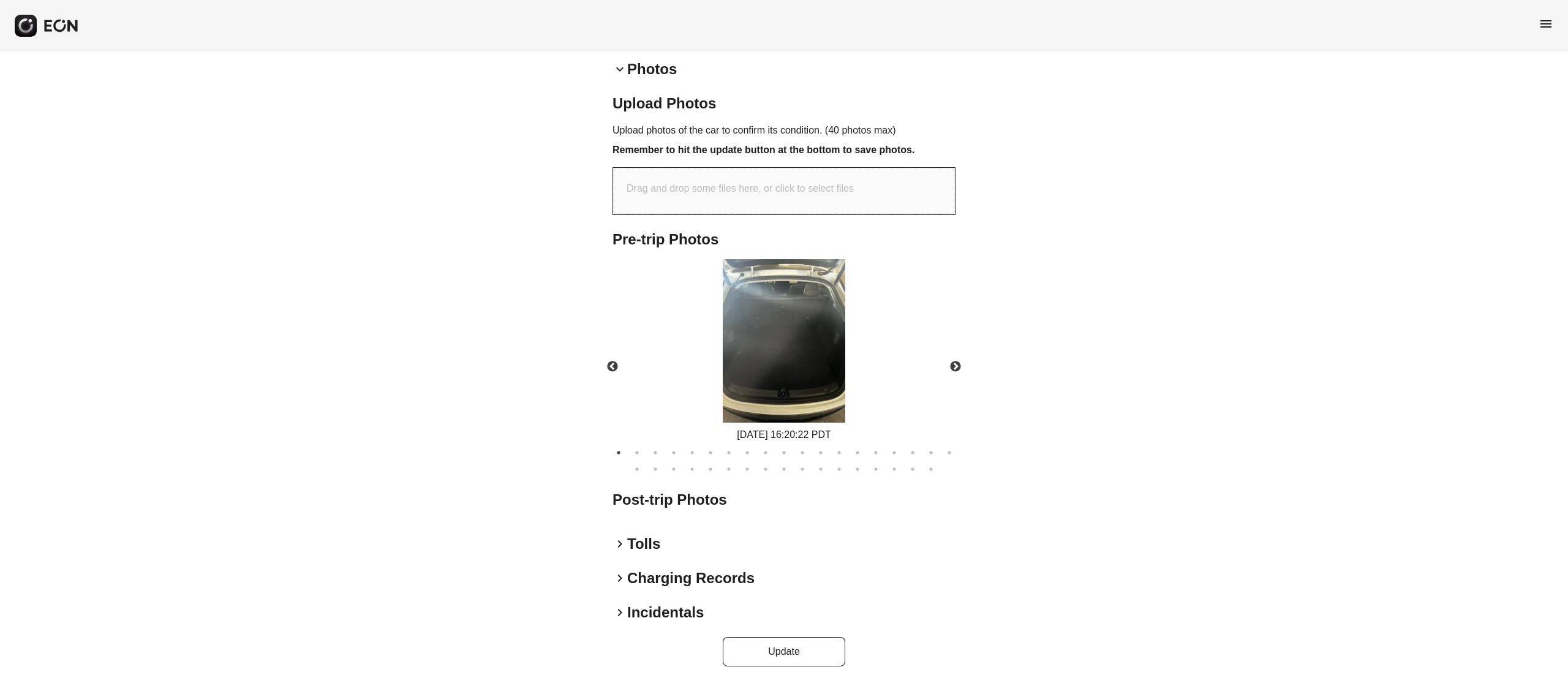
click at [841, 460] on ul "1 2 3 4 5 6 7 8 9 10 11 12 13 14 15 16 17 18 19 20 21 22 23 24 25 26 27 28 29 3…" at bounding box center [784, 458] width 355 height 33
